Goal: Information Seeking & Learning: Understand process/instructions

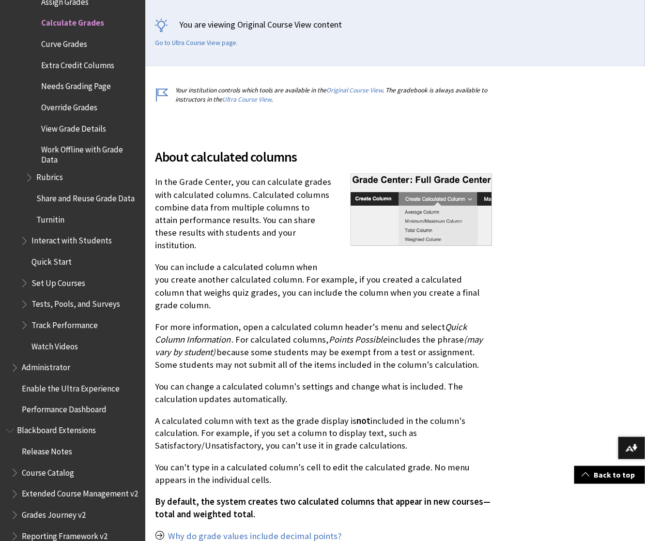
scroll to position [214, 0]
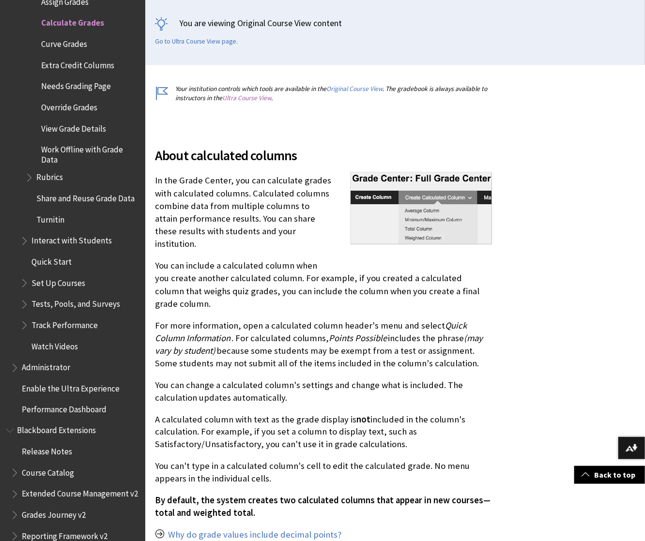
click at [254, 97] on link "Ultra Course View" at bounding box center [246, 98] width 49 height 8
click at [219, 44] on link "Go to Ultra Course View page." at bounding box center [196, 41] width 83 height 9
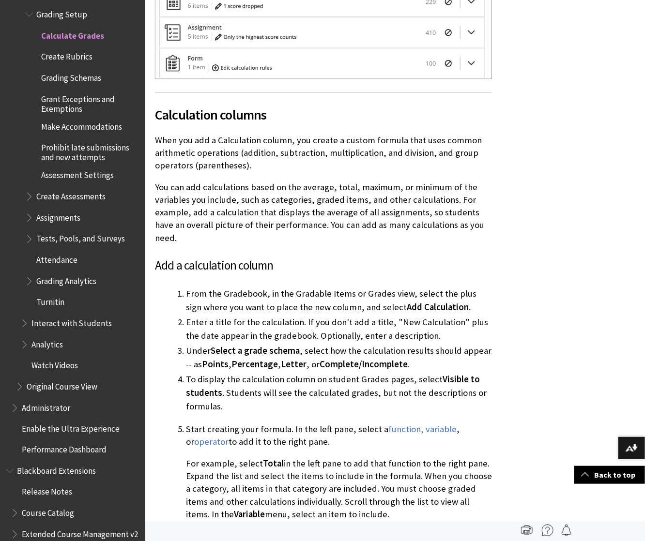
scroll to position [3601, 0]
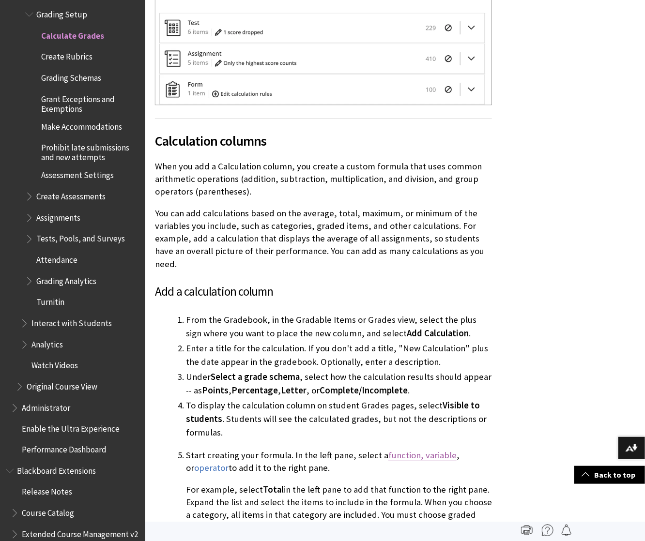
click at [399, 450] on link "function, variable" at bounding box center [422, 456] width 68 height 12
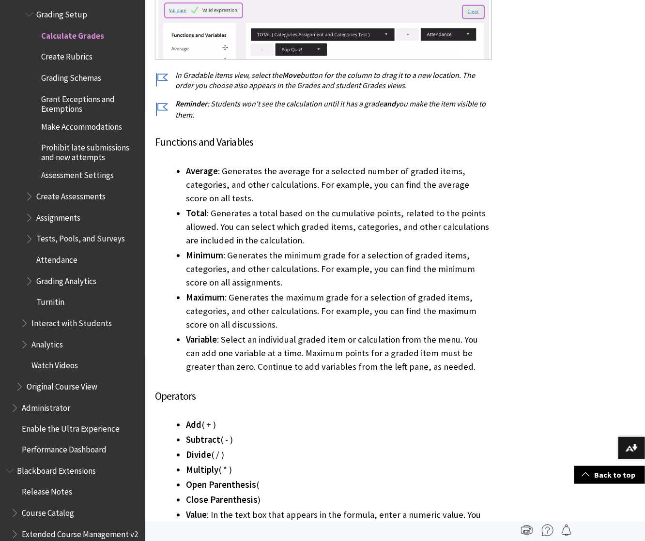
scroll to position [4430, 0]
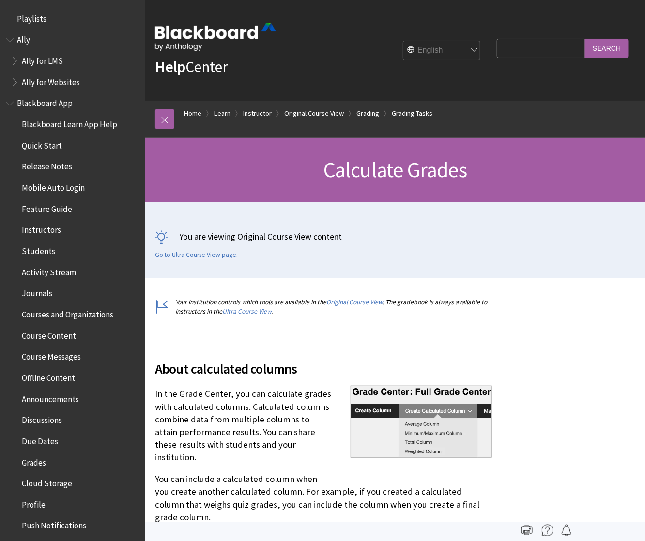
scroll to position [1537, 0]
